Goal: Transaction & Acquisition: Obtain resource

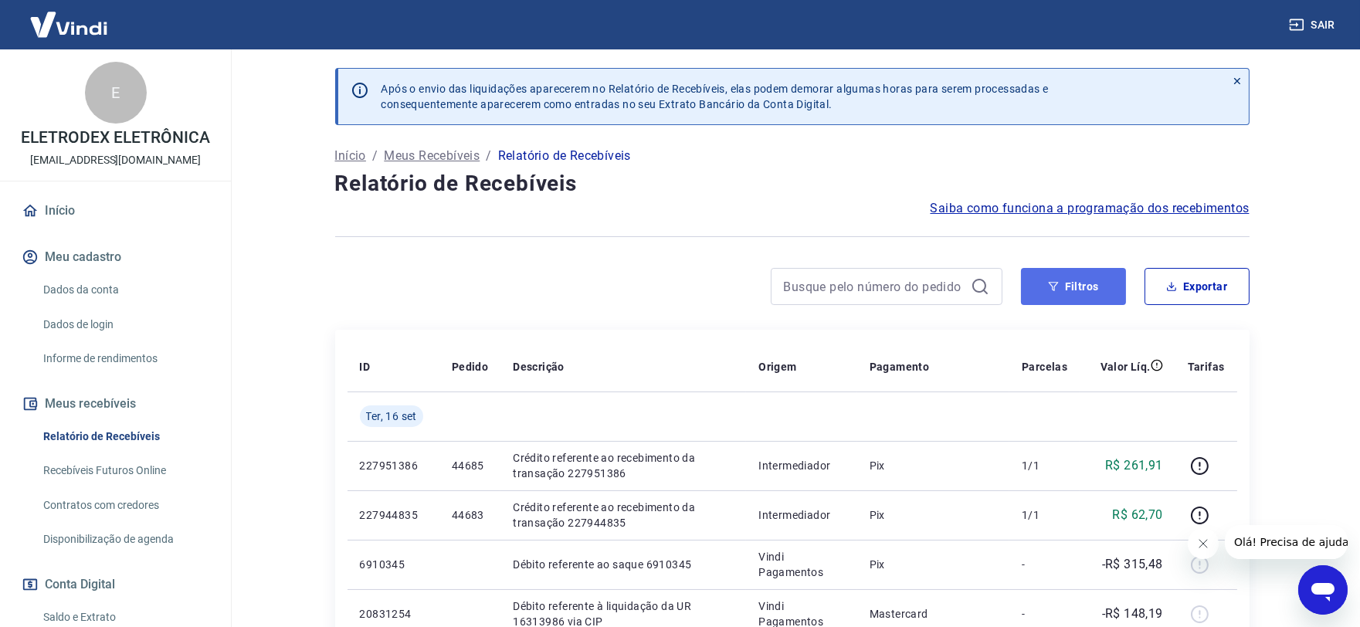
click at [1028, 286] on button "Filtros" at bounding box center [1073, 286] width 105 height 37
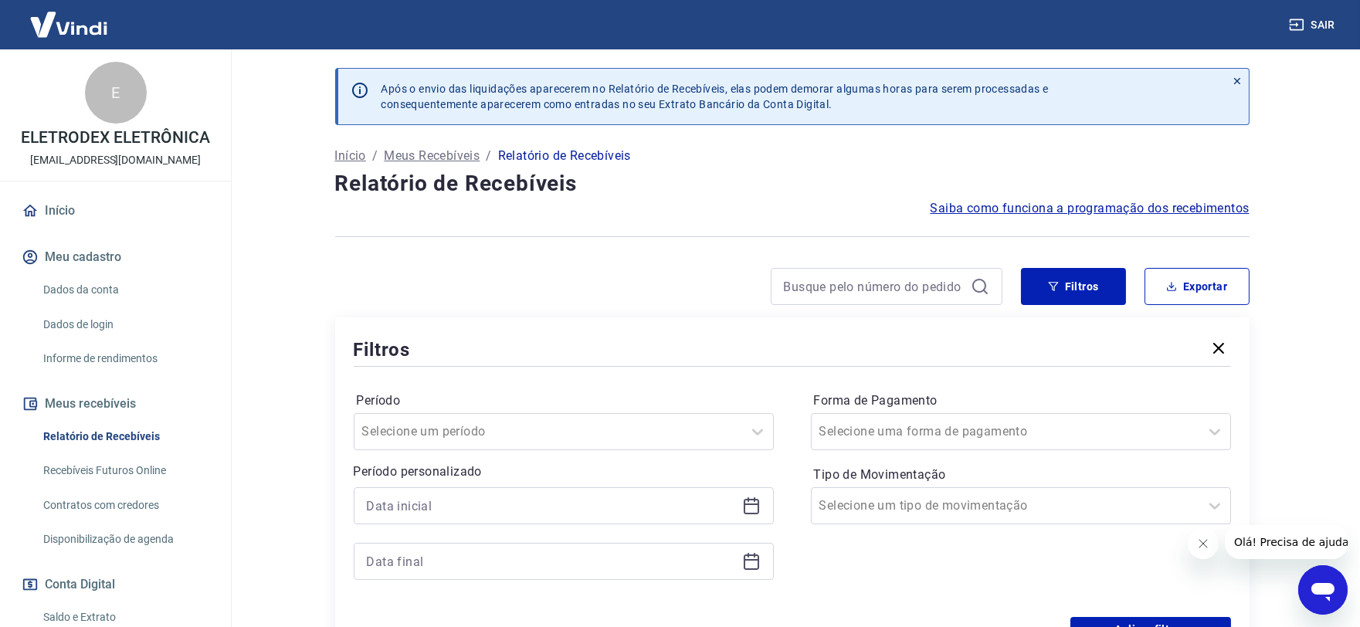
click at [755, 513] on icon at bounding box center [751, 505] width 19 height 19
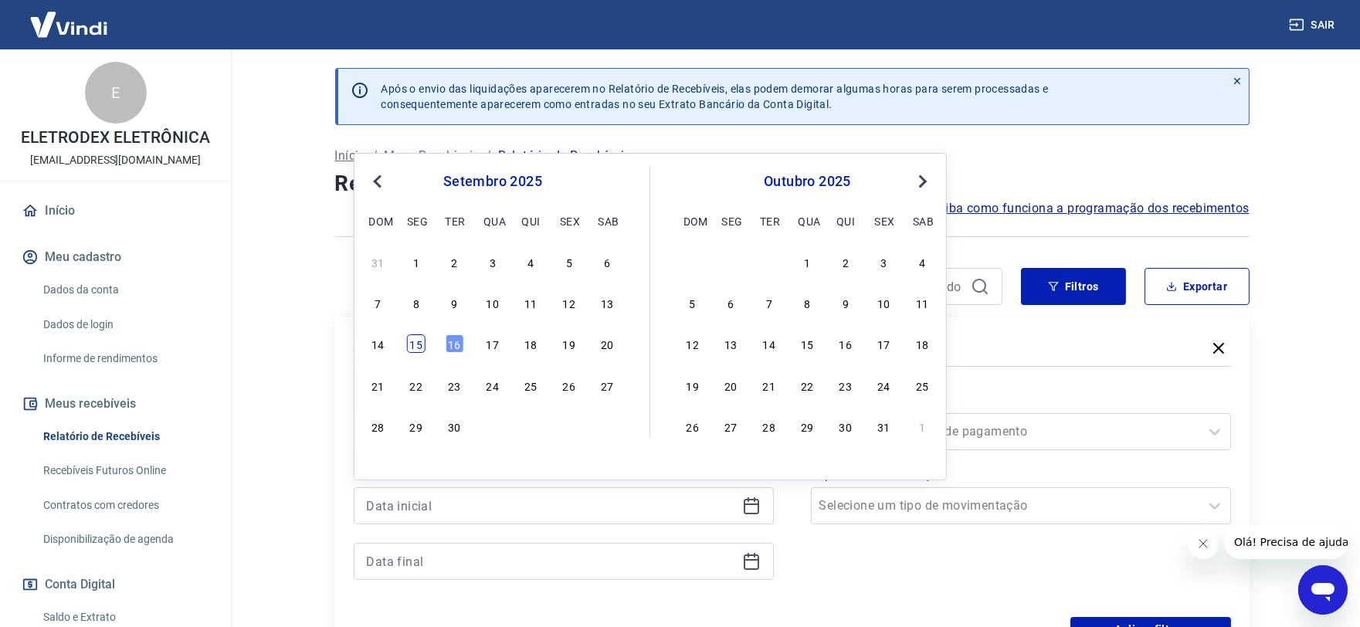
click at [415, 340] on div "15" at bounding box center [416, 343] width 19 height 19
type input "[DATE]"
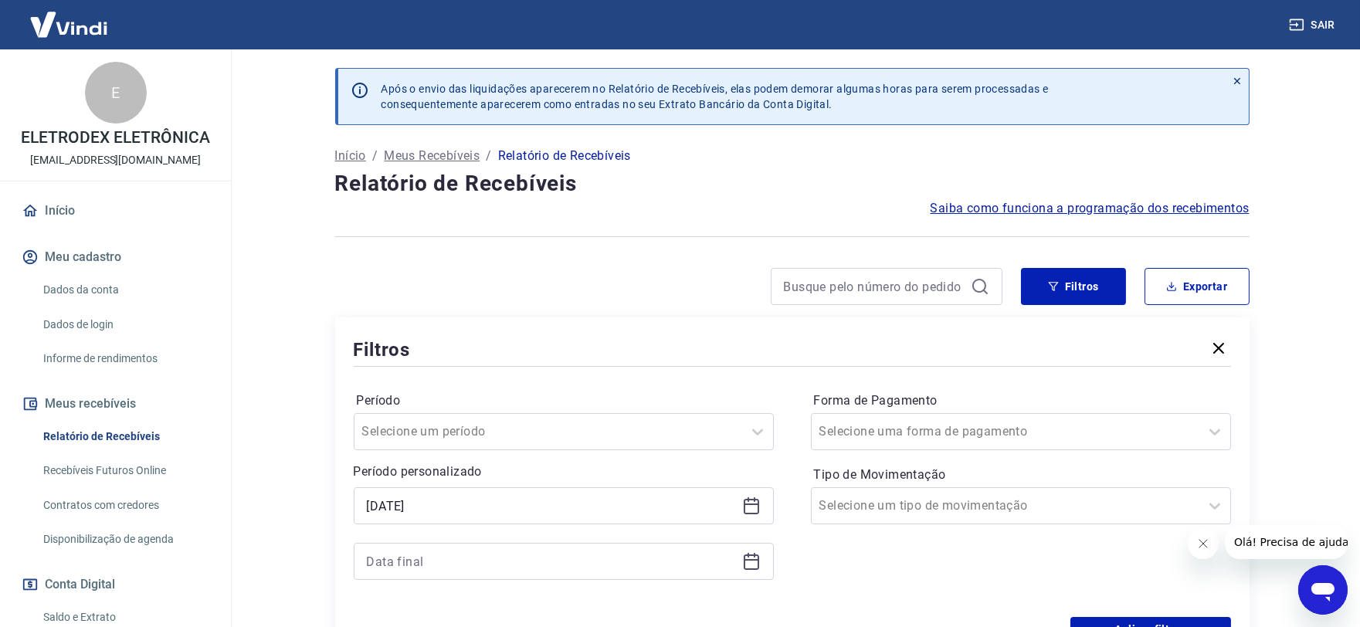
click at [750, 558] on icon at bounding box center [751, 561] width 19 height 19
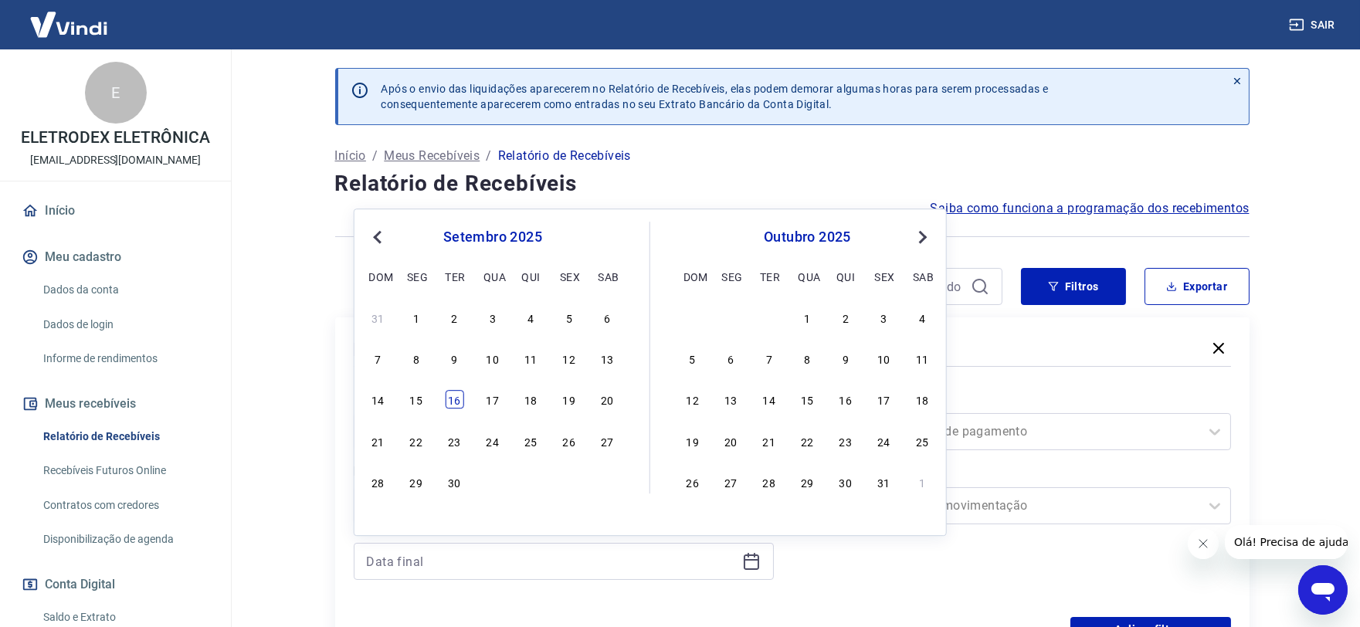
click at [457, 396] on div "16" at bounding box center [454, 400] width 19 height 19
type input "[DATE]"
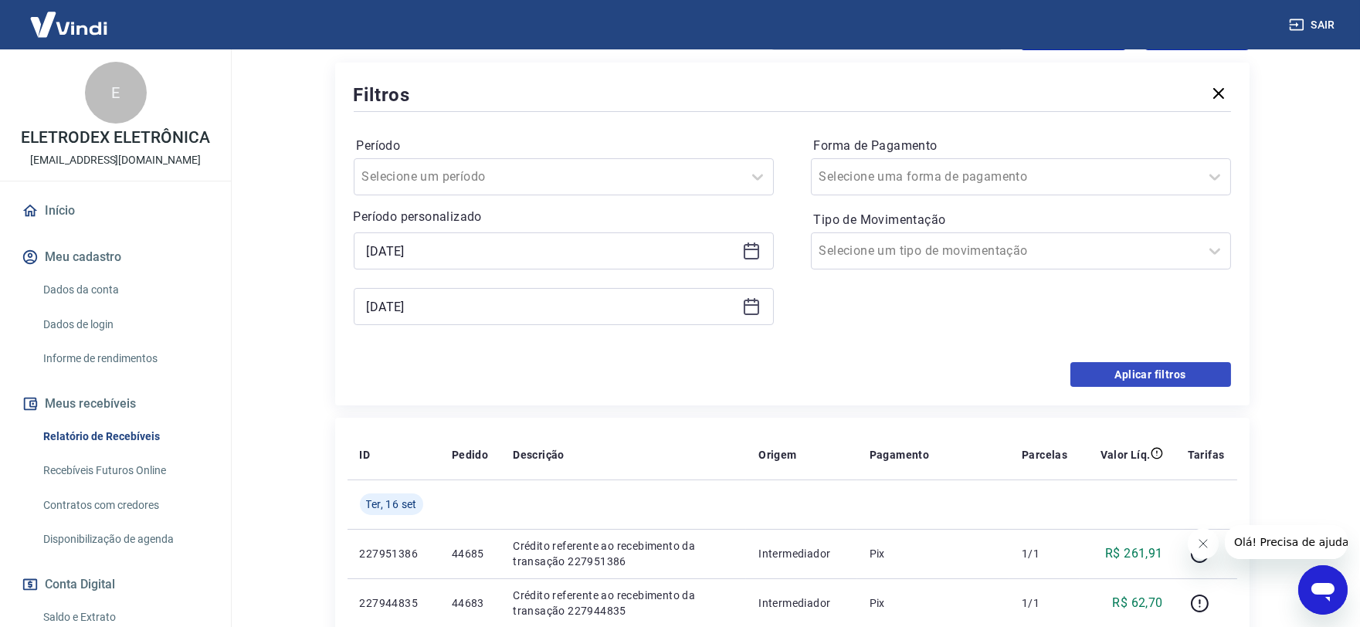
scroll to position [257, 0]
click at [1123, 371] on button "Aplicar filtros" at bounding box center [1150, 372] width 161 height 25
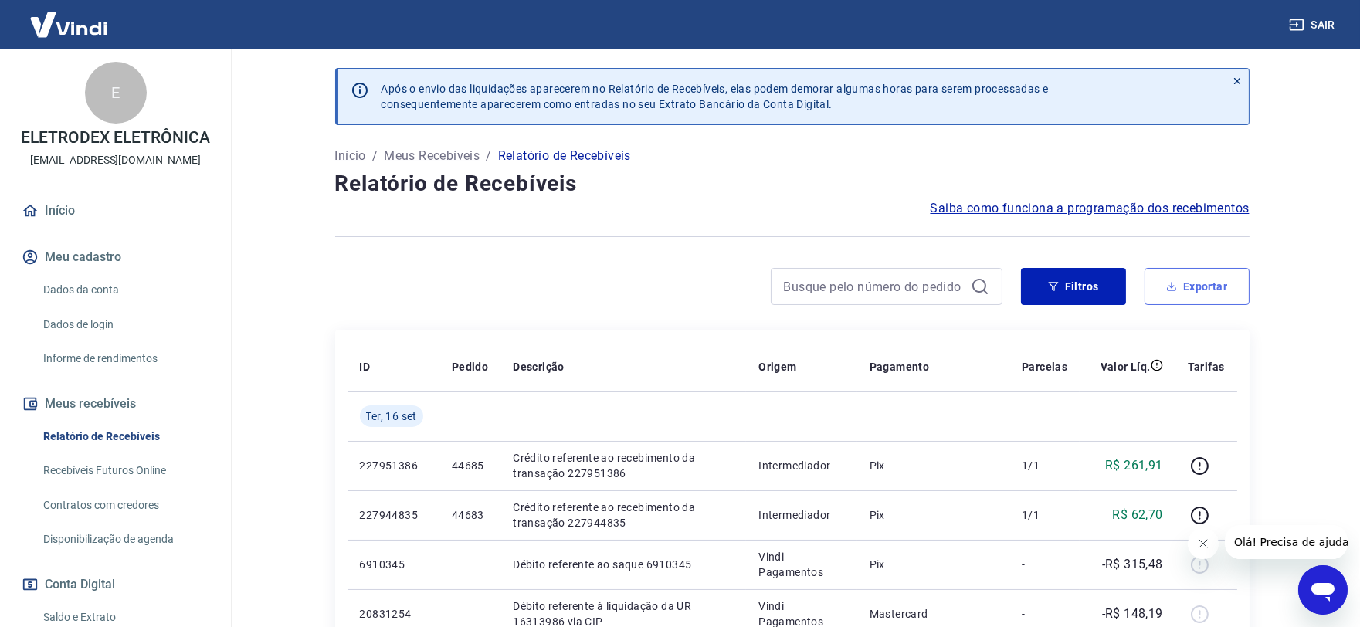
click at [1191, 298] on button "Exportar" at bounding box center [1196, 286] width 105 height 37
type input "[DATE]"
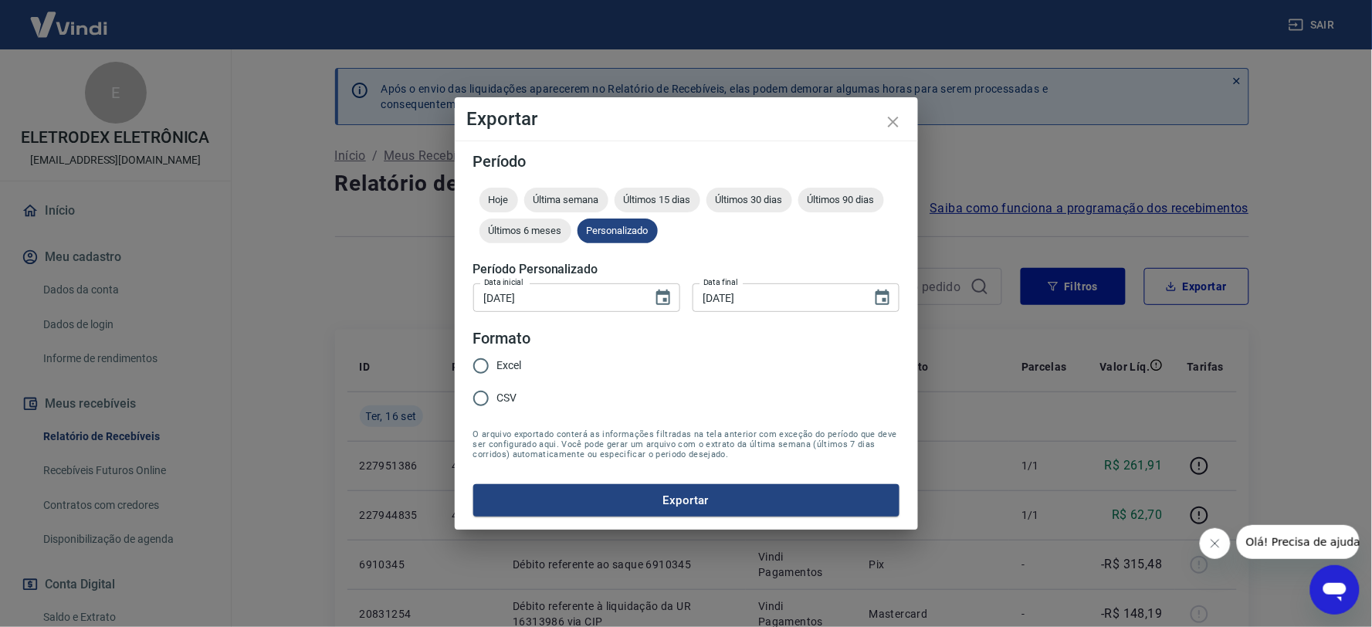
click at [510, 363] on span "Excel" at bounding box center [509, 365] width 25 height 16
click at [497, 363] on input "Excel" at bounding box center [481, 366] width 32 height 32
radio input "true"
click at [695, 484] on button "Exportar" at bounding box center [686, 500] width 426 height 32
